Goal: Information Seeking & Learning: Learn about a topic

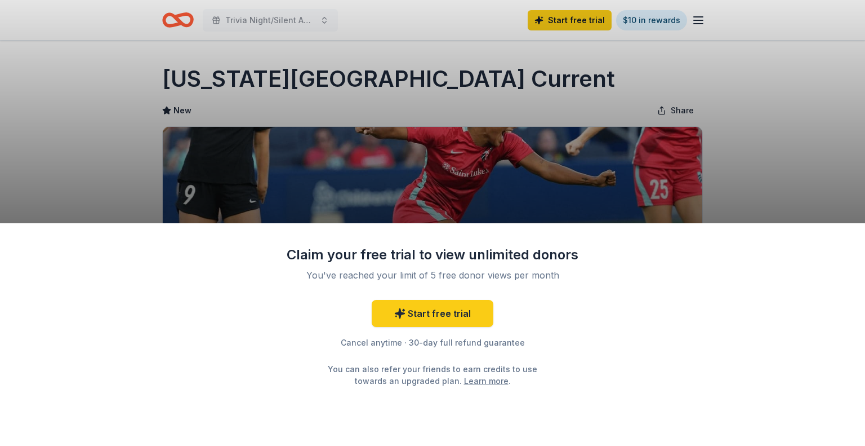
click at [794, 105] on div "Claim your free trial to view unlimited donors You've reached your limit of 5 f…" at bounding box center [432, 223] width 865 height 446
click at [816, 134] on div "Claim your free trial to view unlimited donors You've reached your limit of 5 f…" at bounding box center [432, 223] width 865 height 446
drag, startPoint x: 113, startPoint y: 132, endPoint x: 71, endPoint y: 62, distance: 81.3
click at [113, 131] on div "Claim your free trial to view unlimited donors You've reached your limit of 5 f…" at bounding box center [432, 223] width 865 height 446
click at [444, 71] on div "Claim your free trial to view unlimited donors You've reached your limit of 5 f…" at bounding box center [432, 223] width 865 height 446
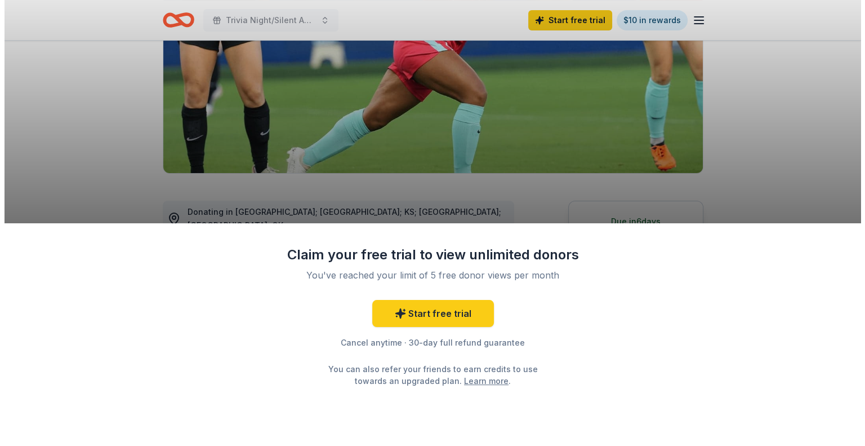
scroll to position [225, 0]
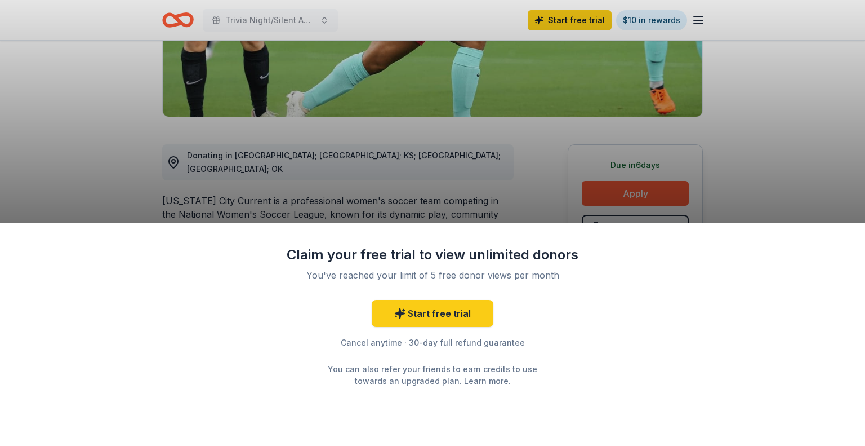
click at [622, 190] on div "Claim your free trial to view unlimited donors You've reached your limit of 5 f…" at bounding box center [432, 223] width 865 height 446
click at [444, 162] on div "Claim your free trial to view unlimited donors You've reached your limit of 5 f…" at bounding box center [432, 223] width 865 height 446
drag, startPoint x: 693, startPoint y: 17, endPoint x: 702, endPoint y: 16, distance: 9.6
click at [697, 16] on div "Claim your free trial to view unlimited donors You've reached your limit of 5 f…" at bounding box center [432, 223] width 865 height 446
click at [325, 24] on div "Claim your free trial to view unlimited donors You've reached your limit of 5 f…" at bounding box center [432, 223] width 865 height 446
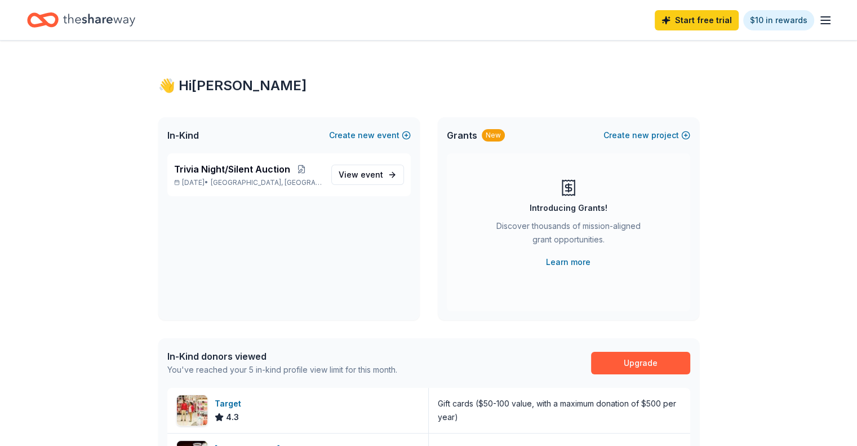
click at [482, 137] on div "New" at bounding box center [493, 135] width 23 height 12
click at [457, 136] on span "Grants" at bounding box center [462, 135] width 30 height 14
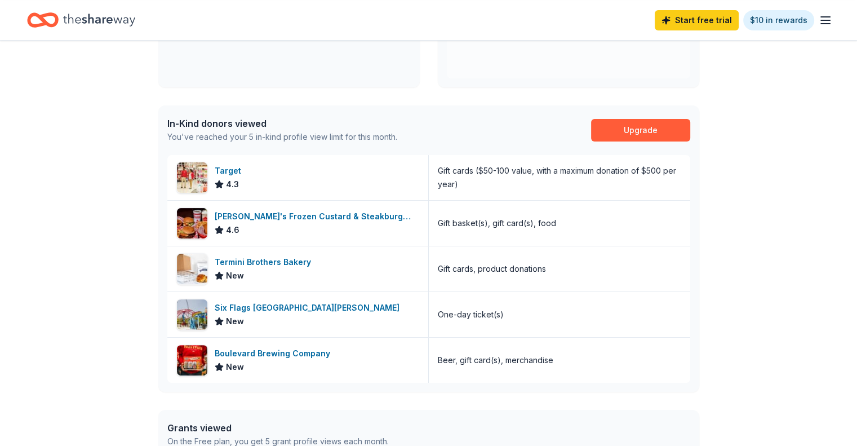
scroll to position [282, 0]
